Goal: Obtain resource: Download file/media

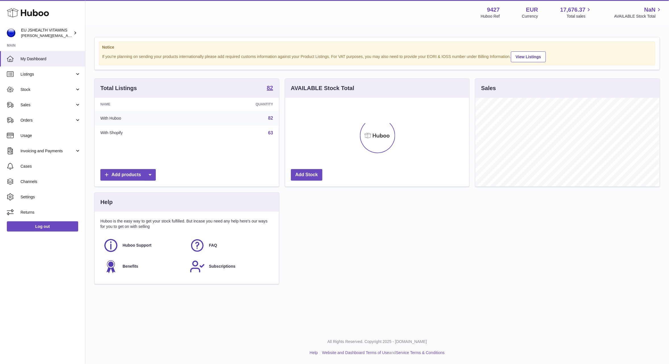
scroll to position [89, 184]
click at [40, 90] on span "Stock" at bounding box center [47, 89] width 54 height 5
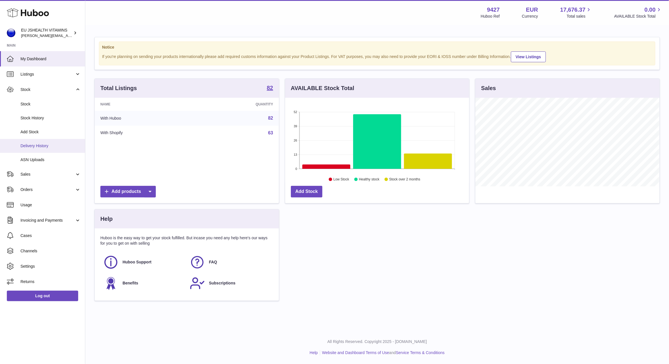
click at [40, 142] on link "Delivery History" at bounding box center [42, 146] width 85 height 14
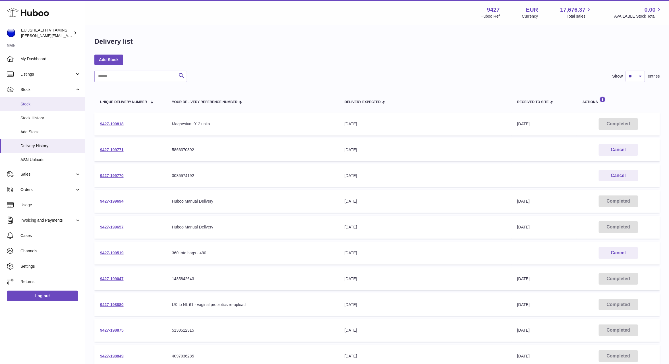
click at [38, 107] on link "Stock" at bounding box center [42, 104] width 85 height 14
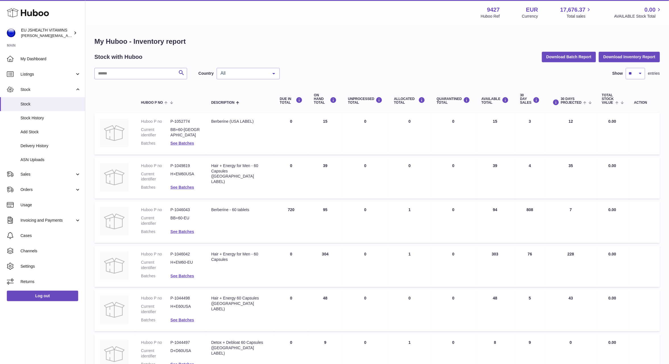
click at [624, 51] on div "My Huboo - Inventory report Stock with Huboo Download Batch Report Download Inv…" at bounding box center [377, 304] width 566 height 534
click at [624, 57] on button "Download Inventory Report" at bounding box center [629, 57] width 61 height 10
